Goal: Check status: Check status

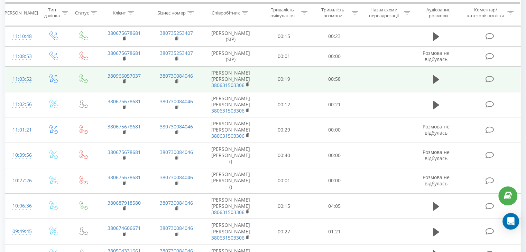
scroll to position [338, 0]
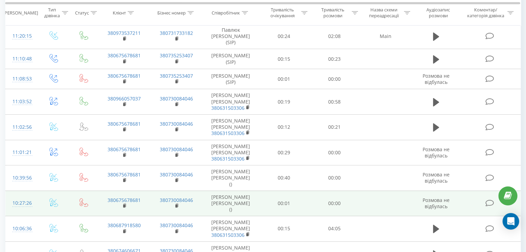
scroll to position [378, 0]
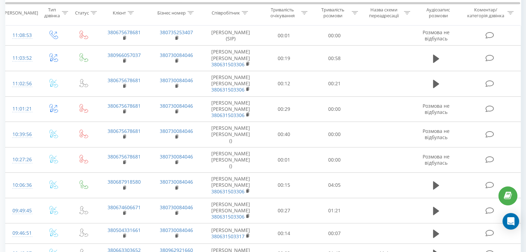
scroll to position [404, 0]
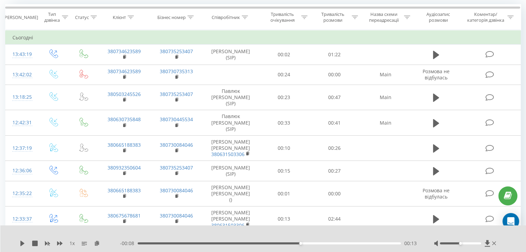
scroll to position [0, 0]
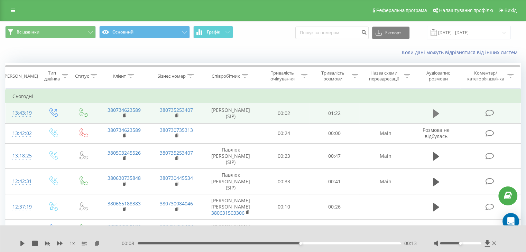
click at [434, 112] on icon at bounding box center [436, 114] width 6 height 8
click at [435, 113] on icon at bounding box center [436, 114] width 6 height 10
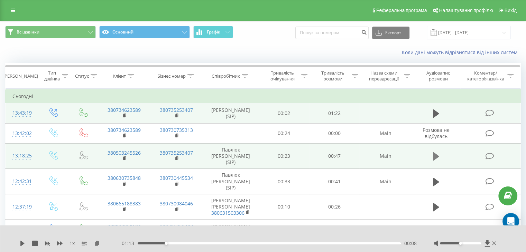
click at [438, 153] on icon at bounding box center [436, 156] width 6 height 8
click at [437, 152] on icon at bounding box center [436, 157] width 6 height 10
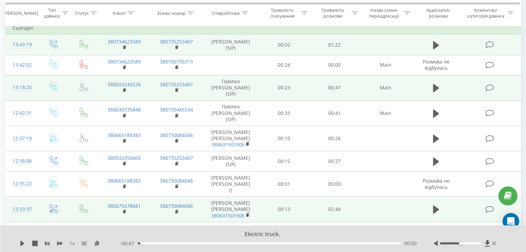
scroll to position [69, 0]
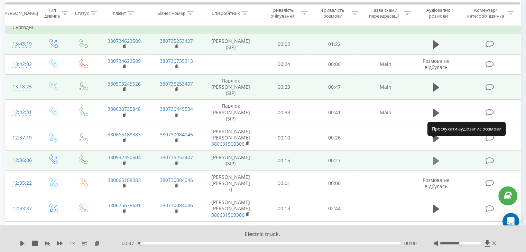
click at [435, 156] on icon at bounding box center [436, 161] width 6 height 10
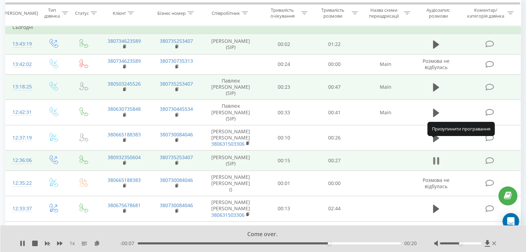
click at [434, 157] on icon at bounding box center [434, 161] width 2 height 8
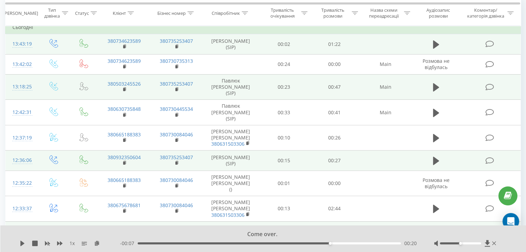
click at [434, 228] on icon at bounding box center [436, 232] width 6 height 8
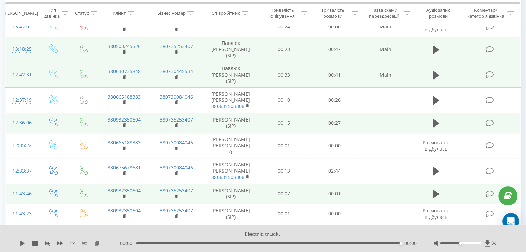
scroll to position [0, 0]
